Goal: Navigation & Orientation: Find specific page/section

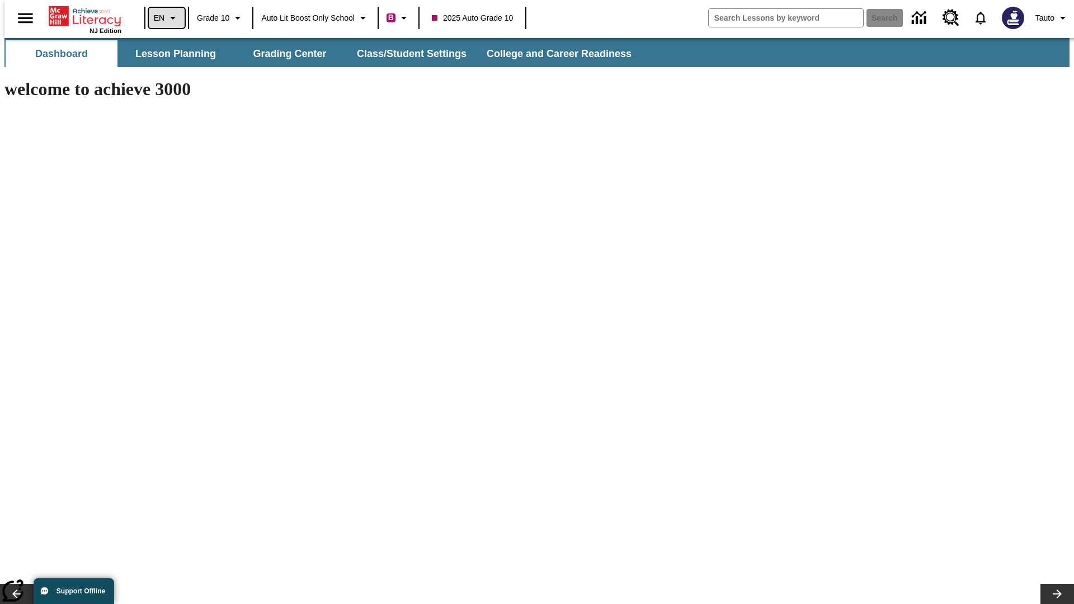
click at [166, 18] on icon "Language: EN, Select a language" at bounding box center [172, 17] width 13 height 13
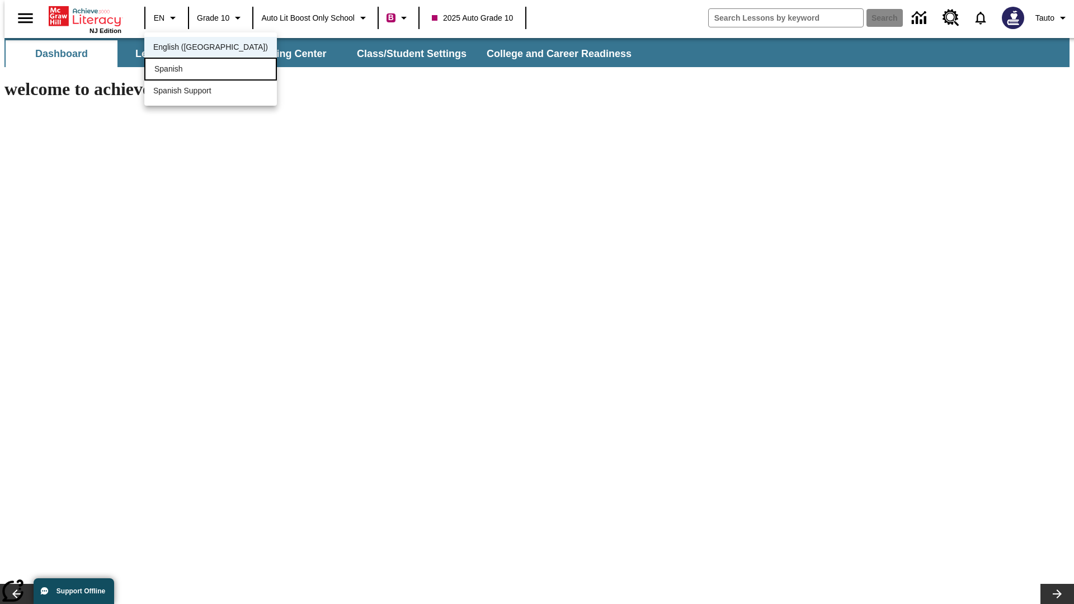
click at [186, 70] on div "Spanish" at bounding box center [210, 69] width 133 height 23
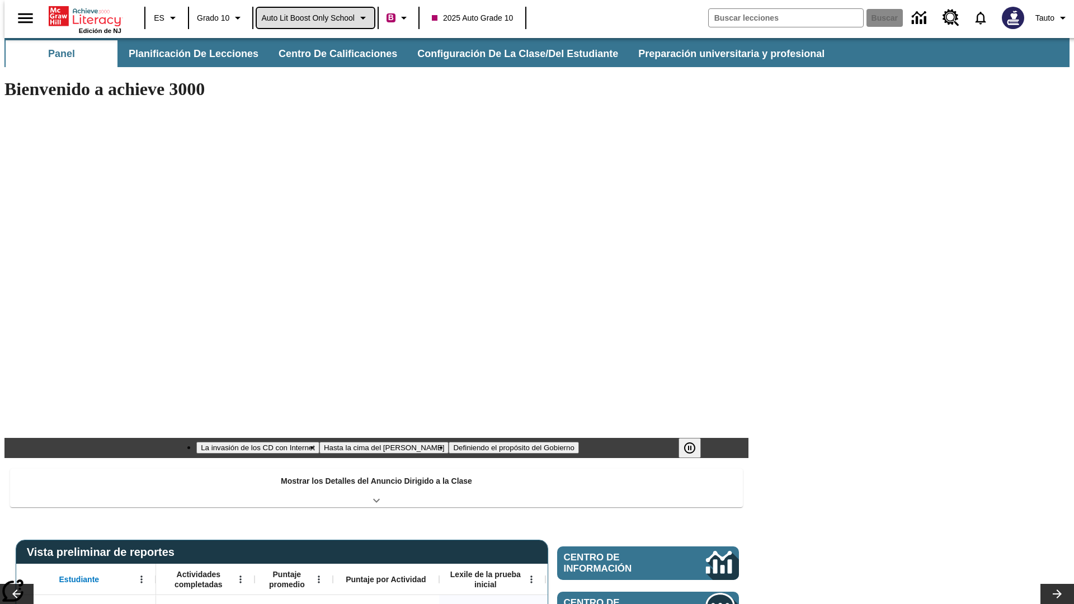
click at [315, 18] on span "Auto Lit Boost only School" at bounding box center [307, 18] width 93 height 12
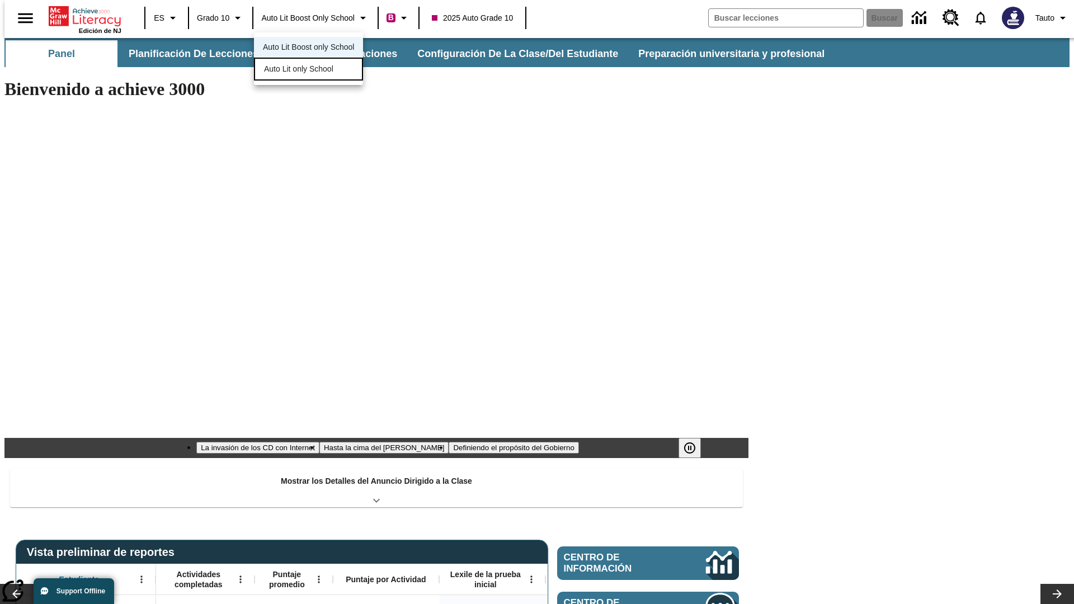
click at [299, 70] on span "Auto Lit only School" at bounding box center [298, 69] width 69 height 12
